Goal: Entertainment & Leisure: Browse casually

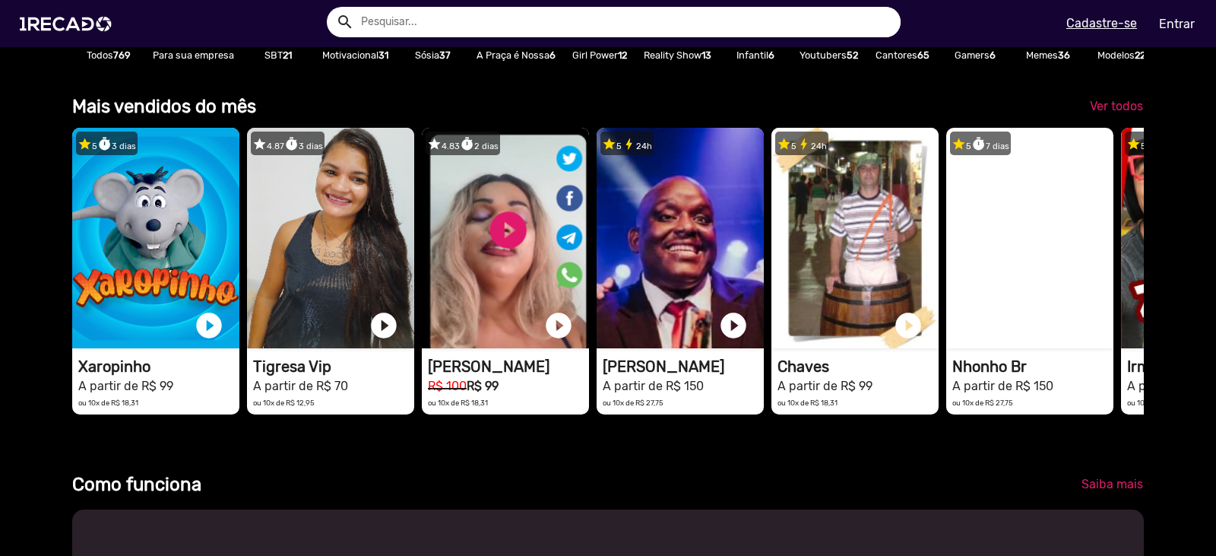
scroll to position [0, 3614]
click at [1123, 113] on span "Ver todos" at bounding box center [1116, 106] width 53 height 14
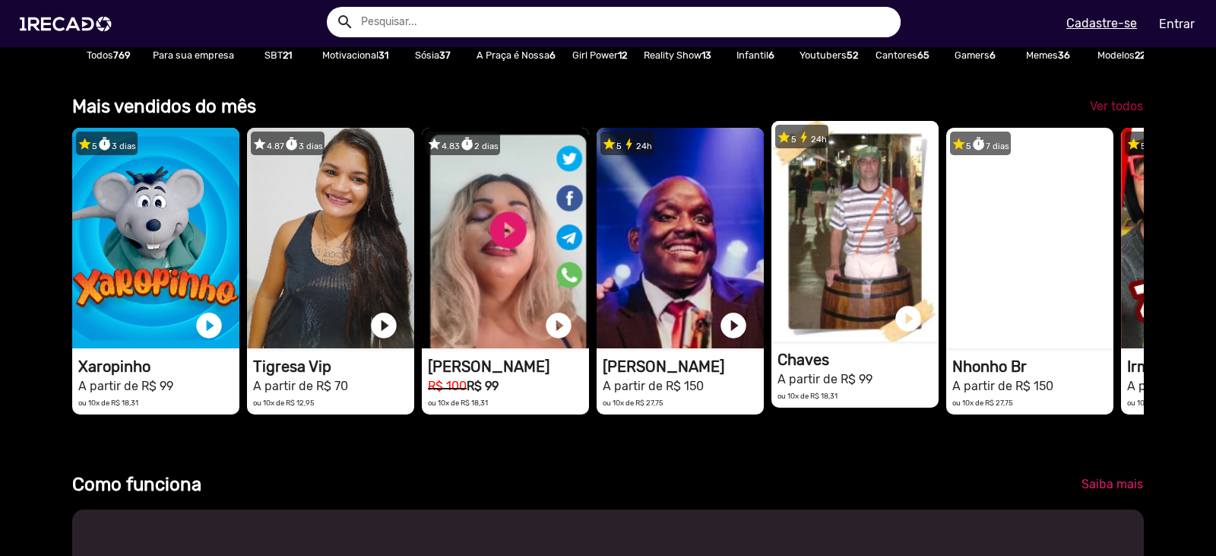
scroll to position [0, 1494]
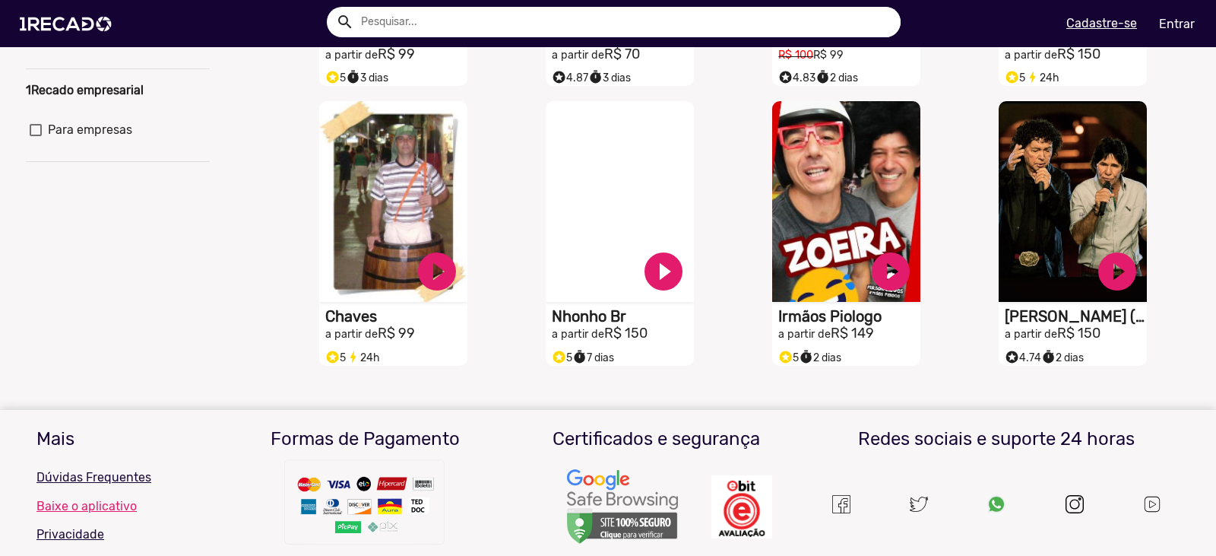
scroll to position [152, 0]
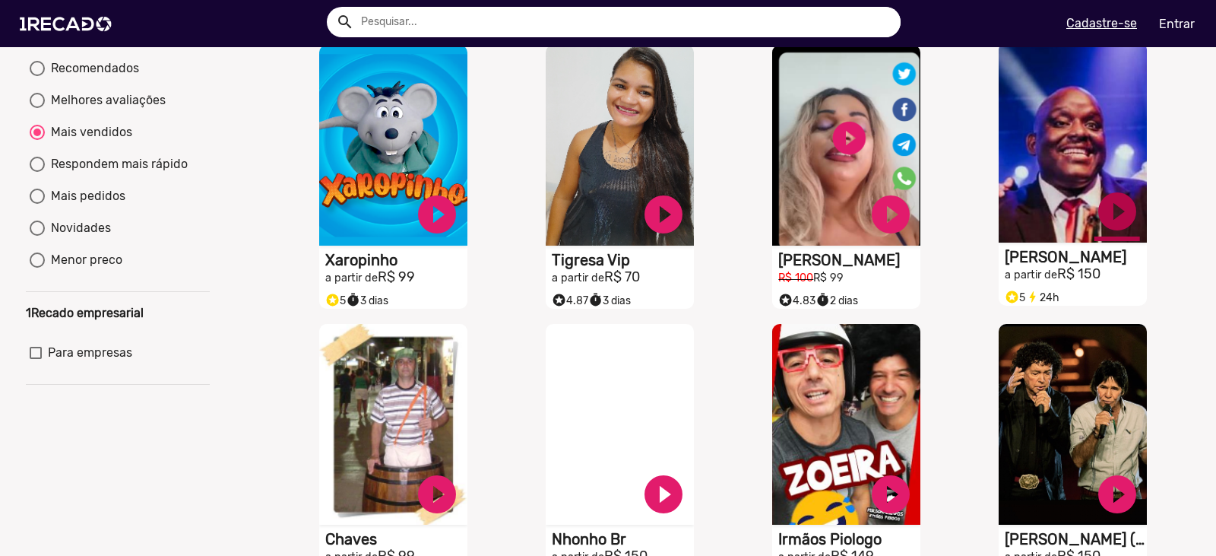
click at [1097, 218] on link "play_circle_filled" at bounding box center [1117, 211] width 46 height 46
click at [1105, 218] on link "pause_circle" at bounding box center [1117, 211] width 46 height 46
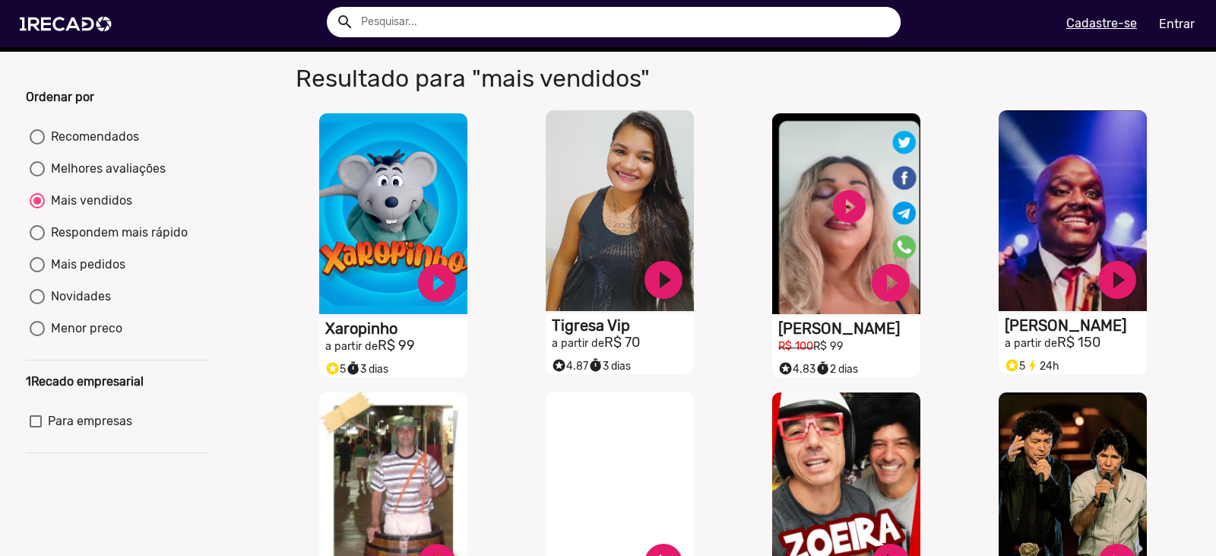
scroll to position [0, 0]
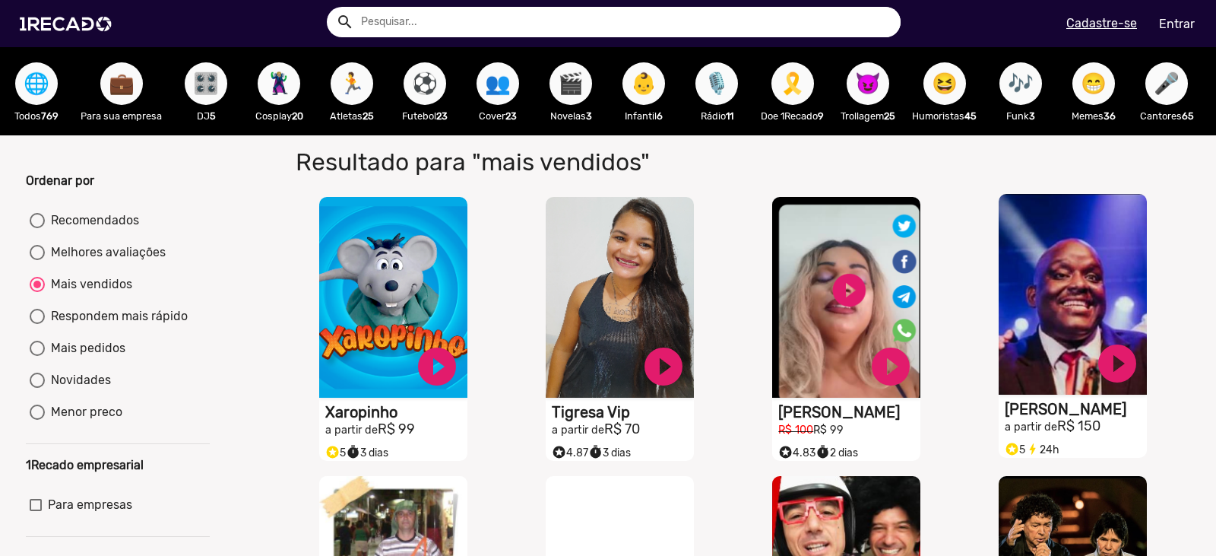
click at [955, 81] on span "😆" at bounding box center [945, 83] width 26 height 43
radio input "true"
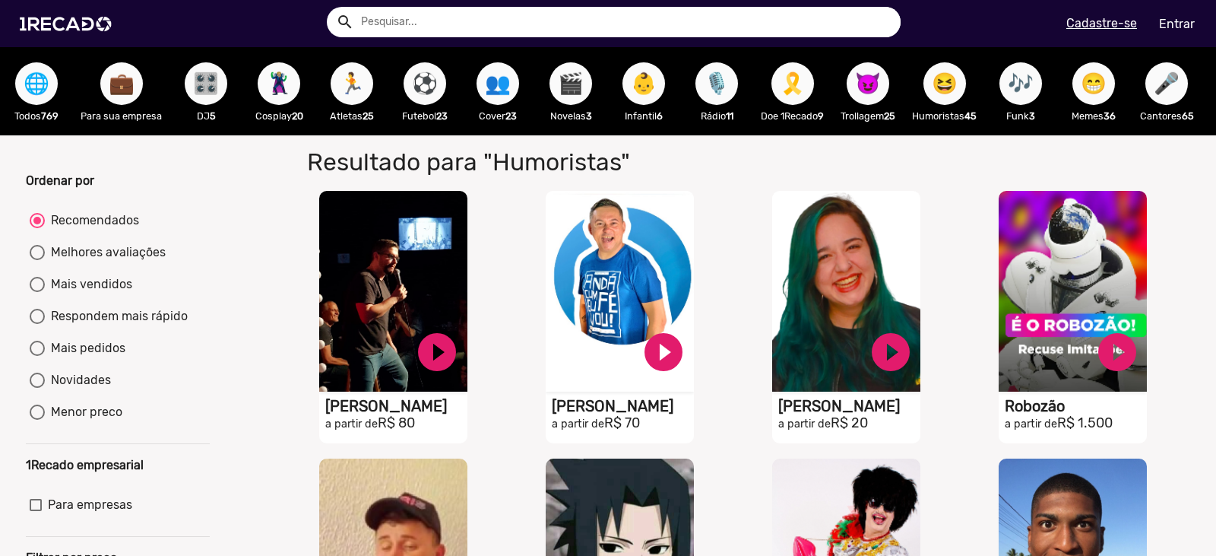
click at [1171, 93] on span "🎤" at bounding box center [1167, 83] width 26 height 43
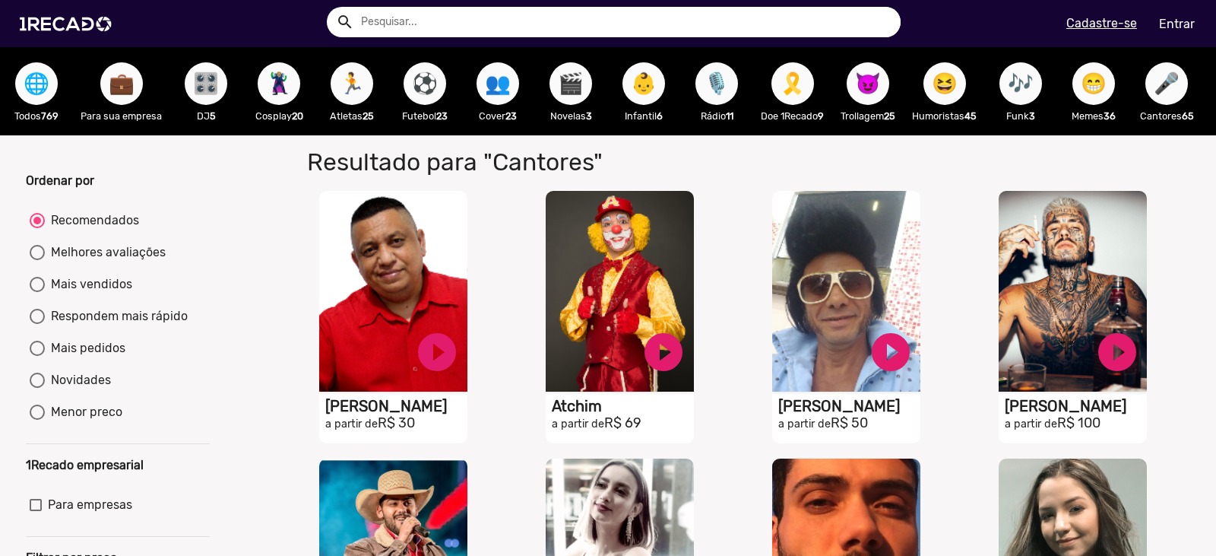
click at [661, 97] on div "👶 Infantil 6" at bounding box center [643, 91] width 73 height 88
click at [646, 93] on span "👶" at bounding box center [644, 83] width 26 height 43
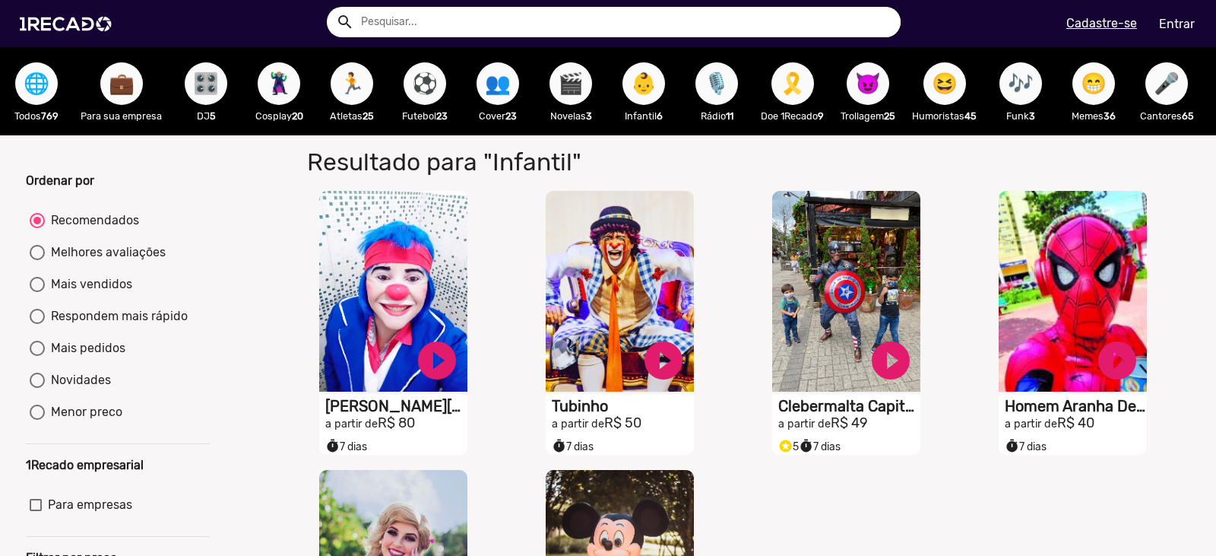
click at [569, 117] on p "Novelas 3" at bounding box center [571, 116] width 58 height 14
click at [560, 83] on span "🎬" at bounding box center [571, 83] width 26 height 43
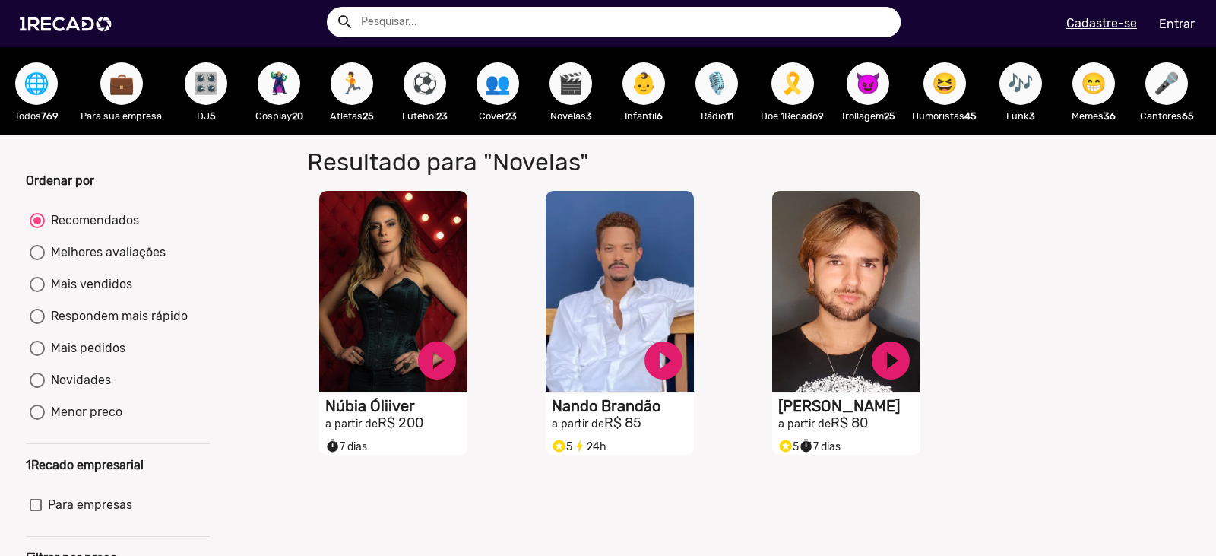
click at [287, 78] on span "🦹🏼‍♀️" at bounding box center [279, 83] width 26 height 43
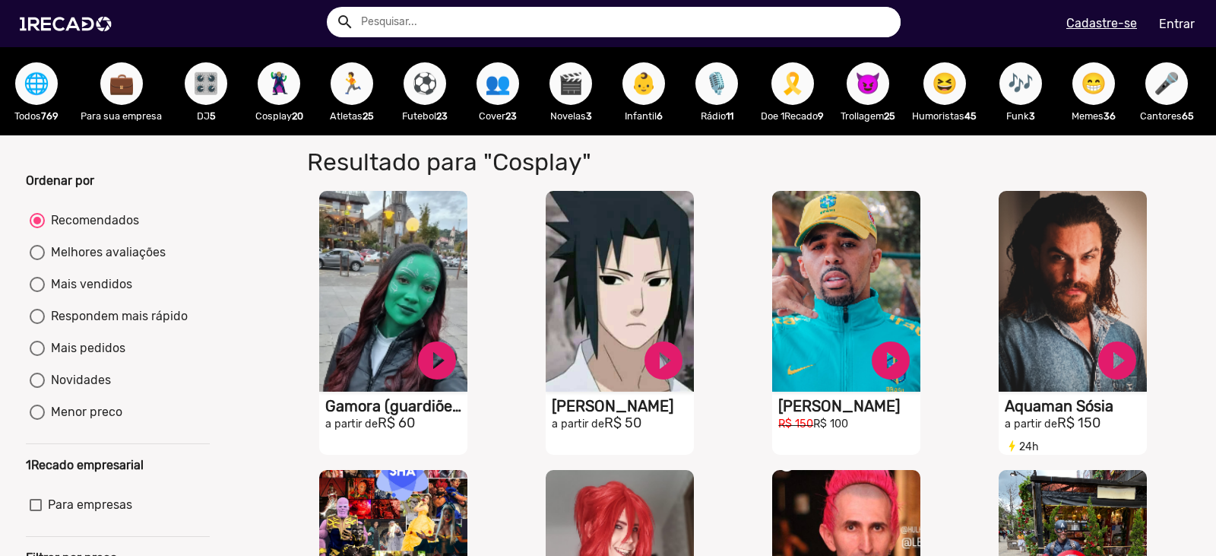
click at [139, 86] on button "💼" at bounding box center [121, 83] width 43 height 43
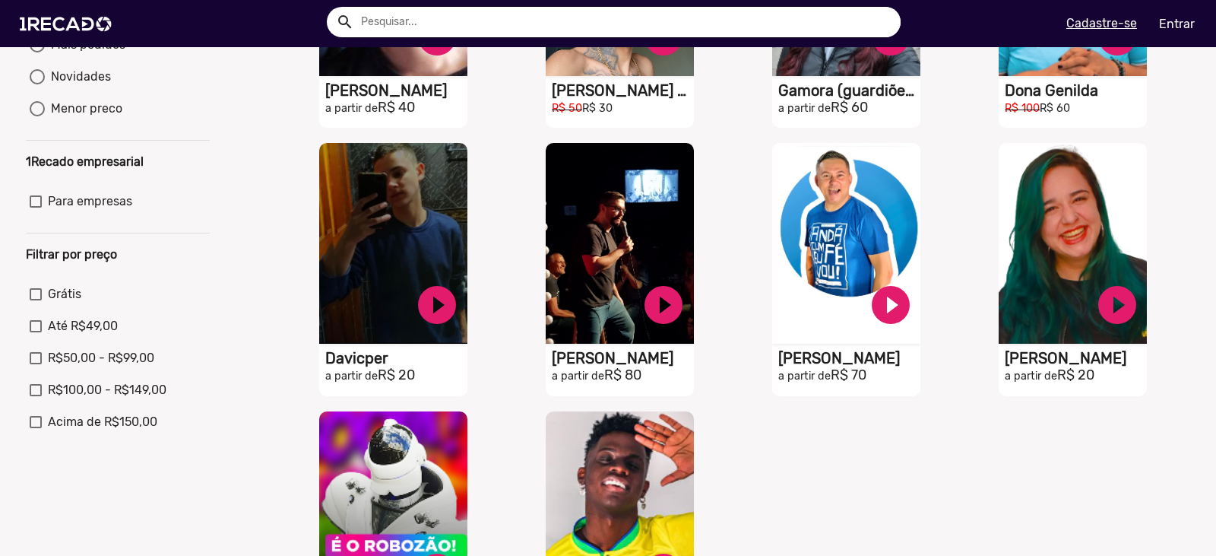
scroll to position [76, 0]
